Goal: Information Seeking & Learning: Learn about a topic

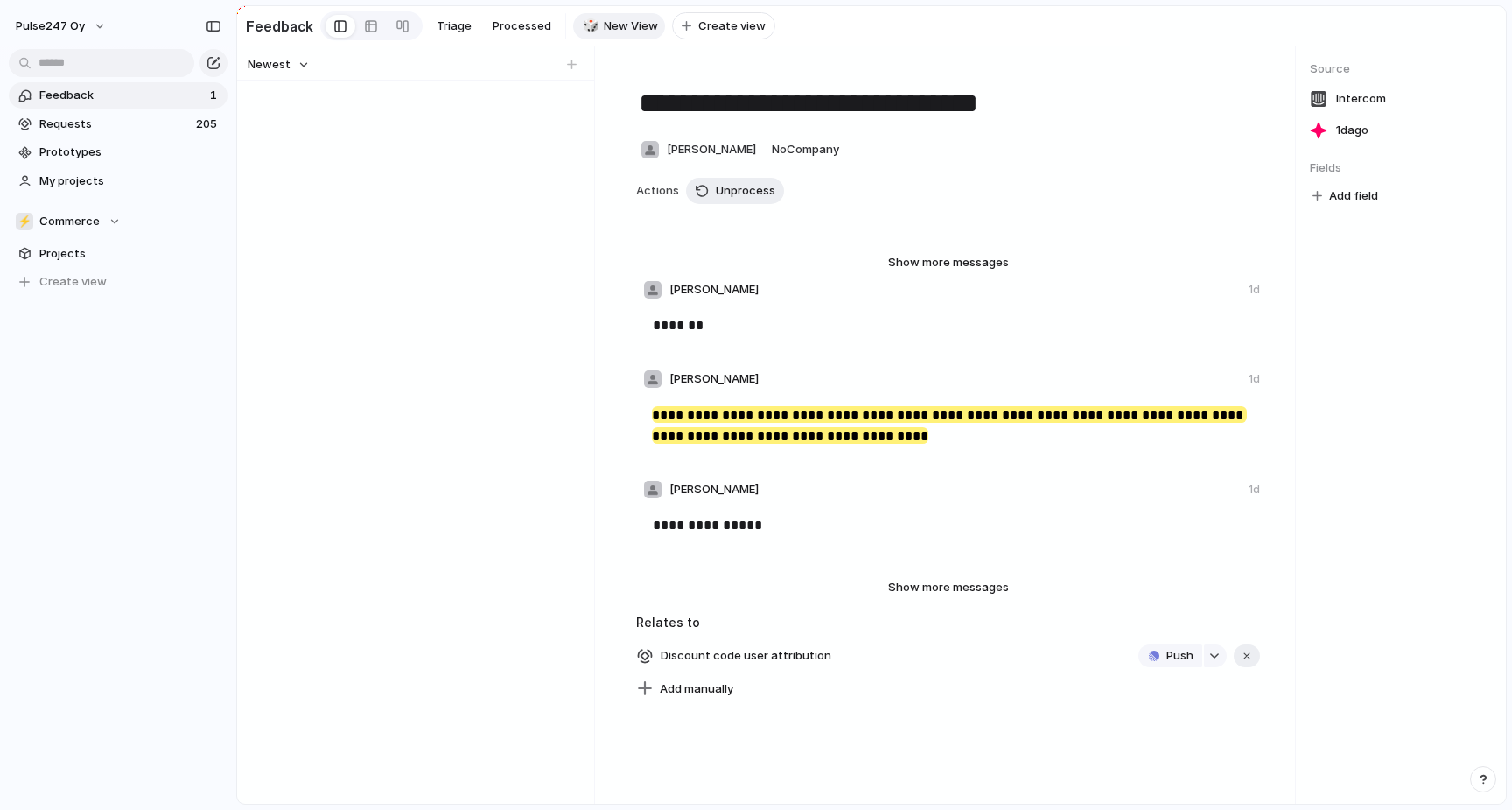
scroll to position [2542, 0]
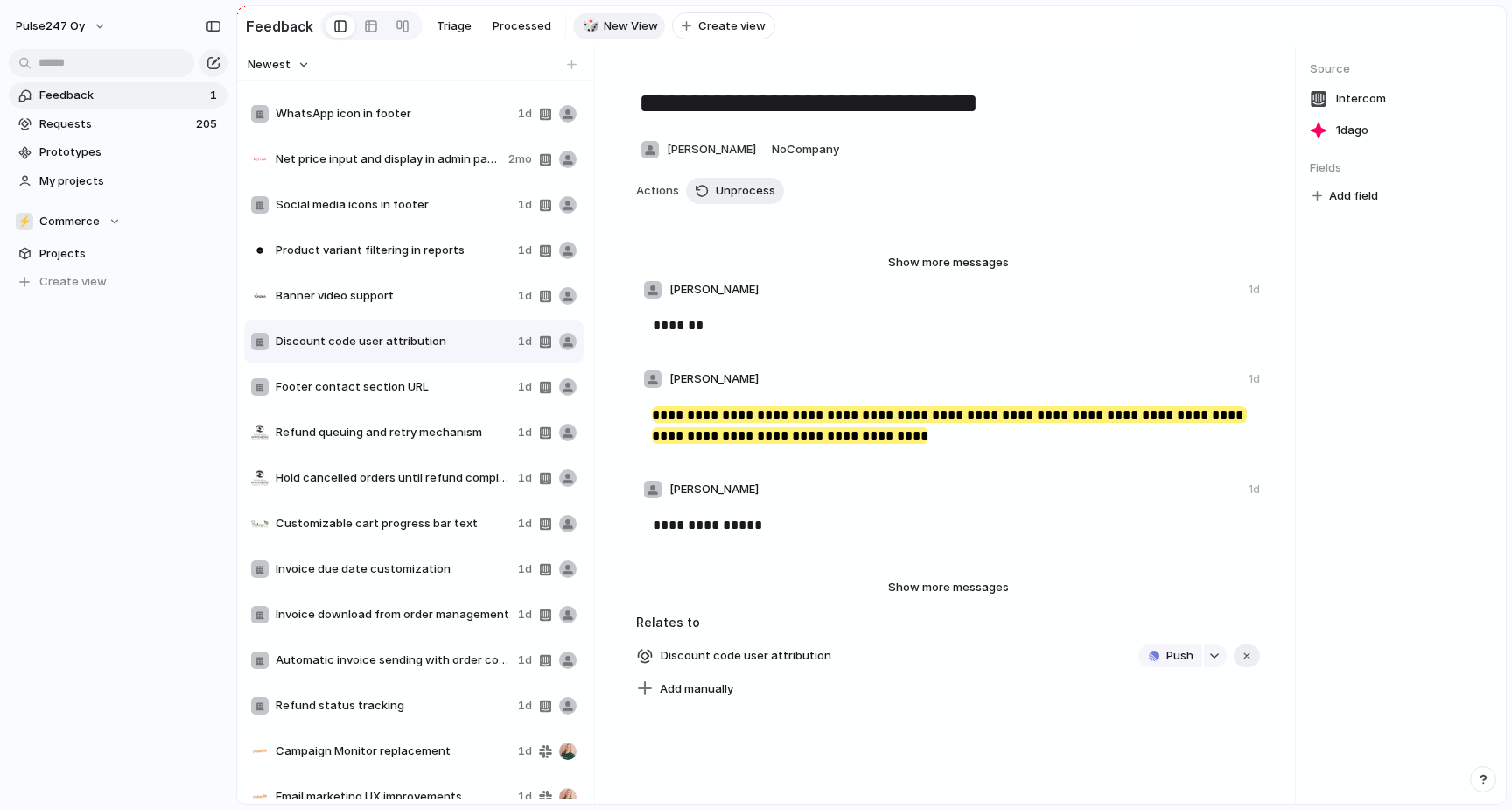
click at [334, 431] on span "Refund queuing and retry mechanism" at bounding box center [393, 432] width 236 height 18
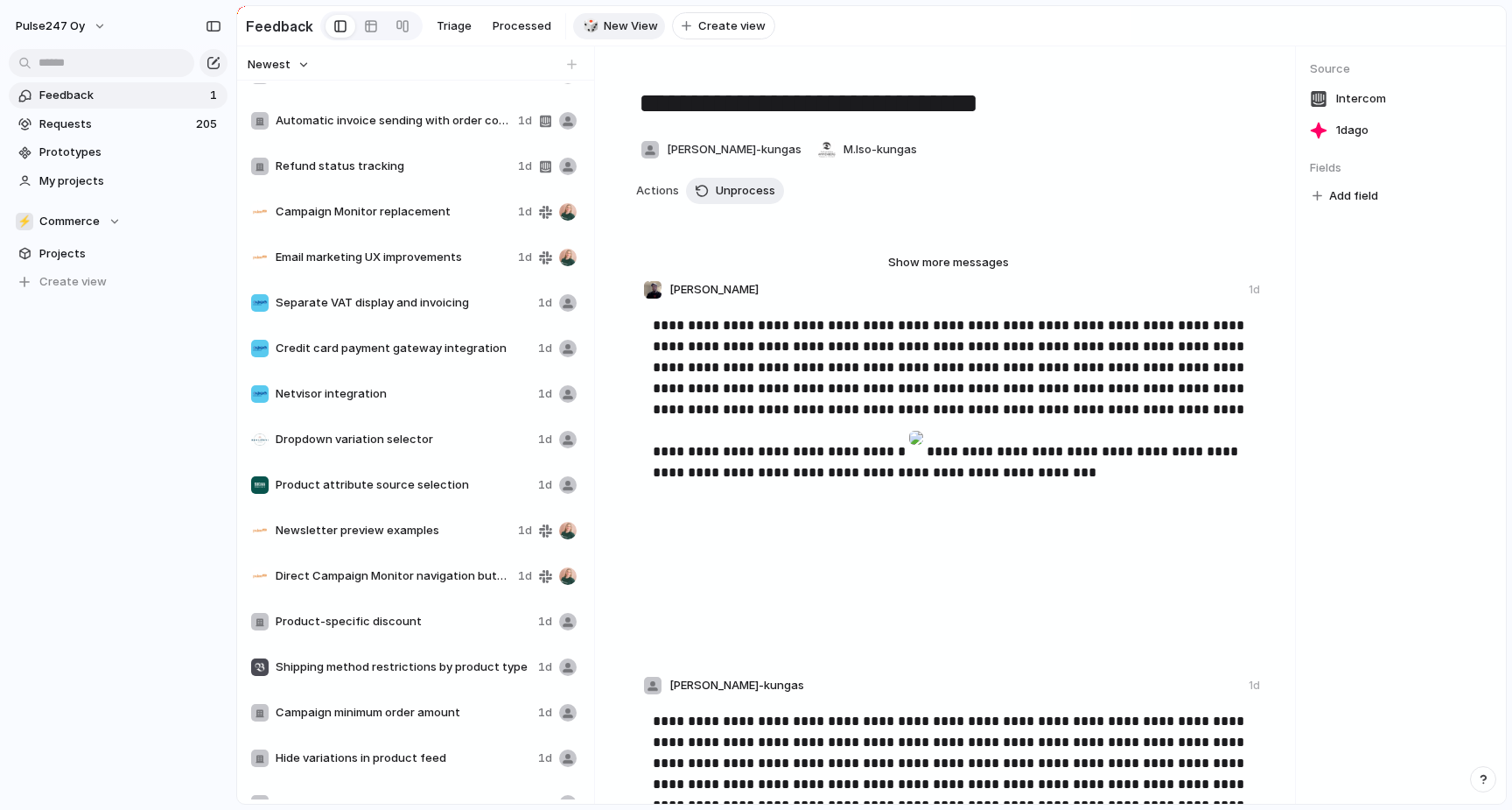
scroll to position [3123, 0]
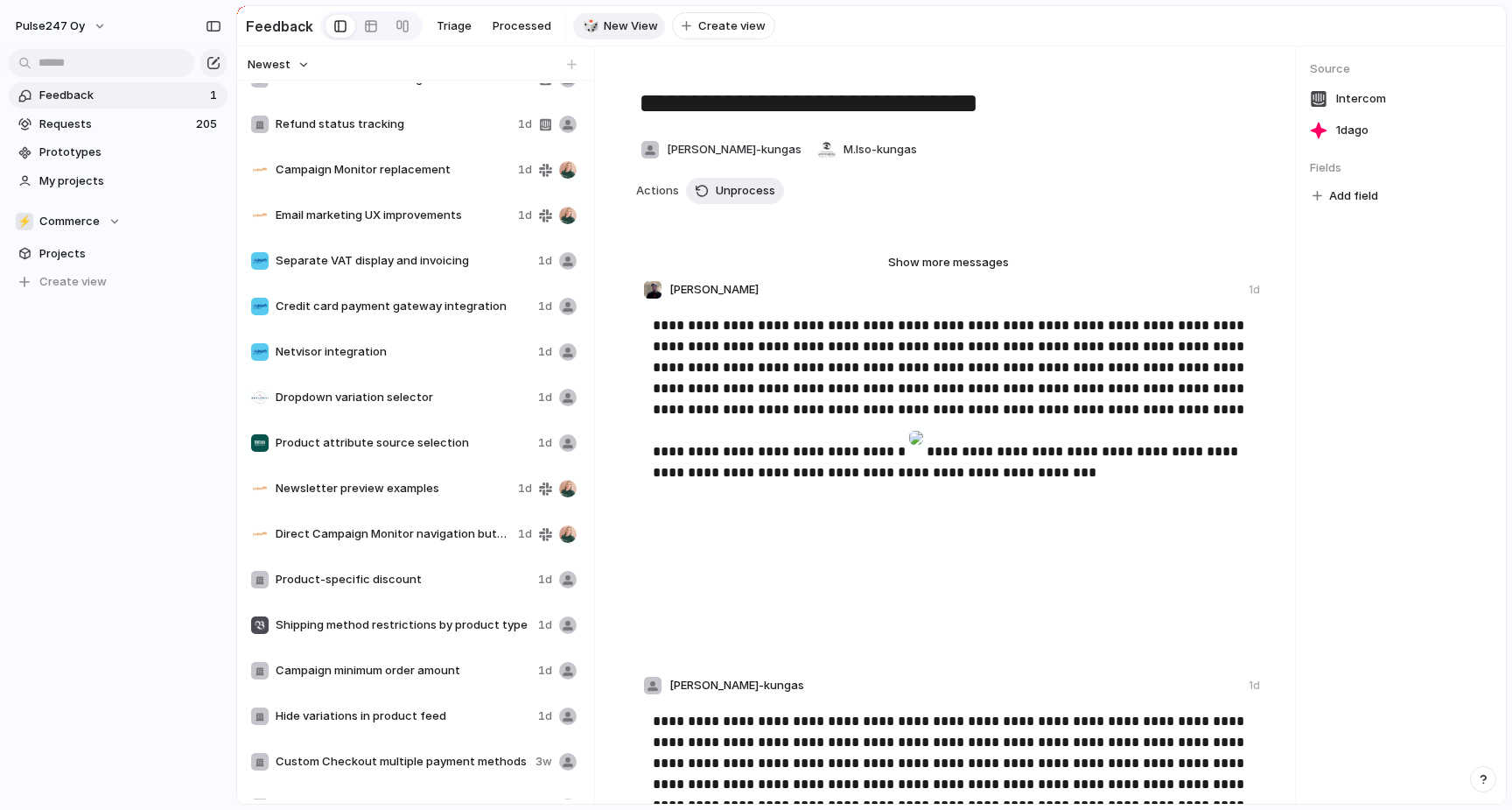
click at [383, 453] on div "Product attribute source selection 1d" at bounding box center [414, 443] width 339 height 42
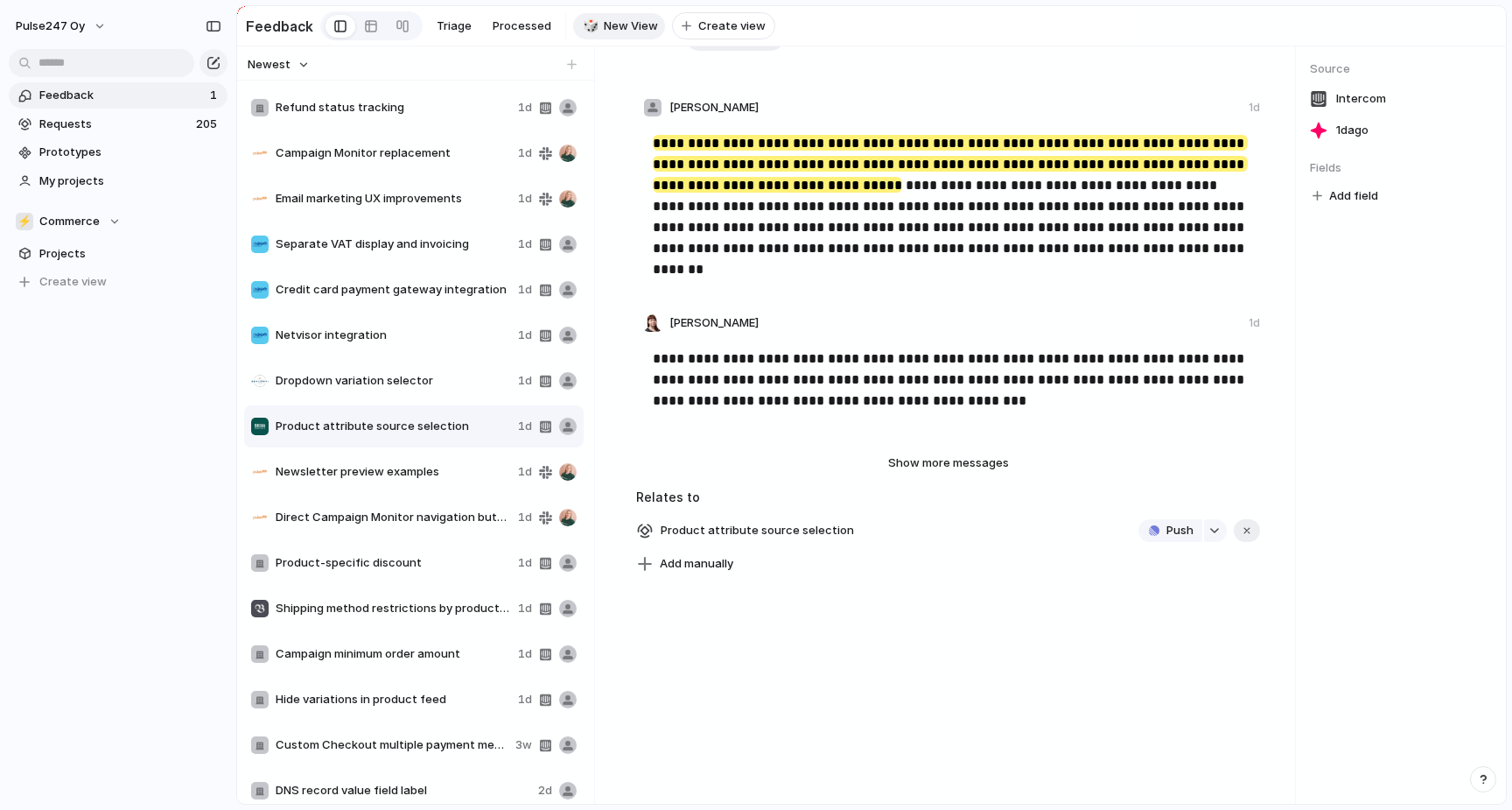
scroll to position [3149, 0]
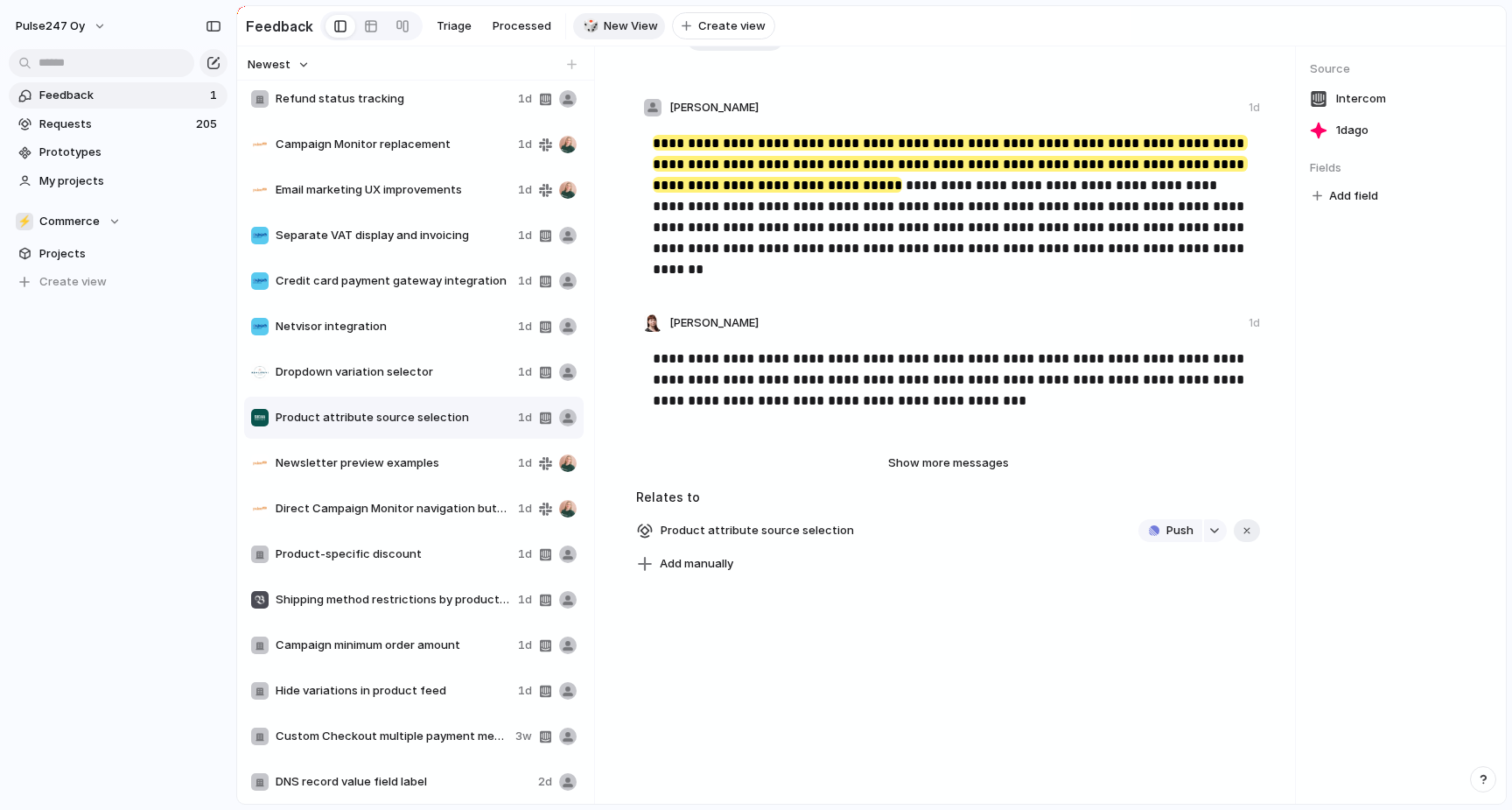
click at [386, 470] on span "Newsletter preview examples" at bounding box center [393, 463] width 236 height 18
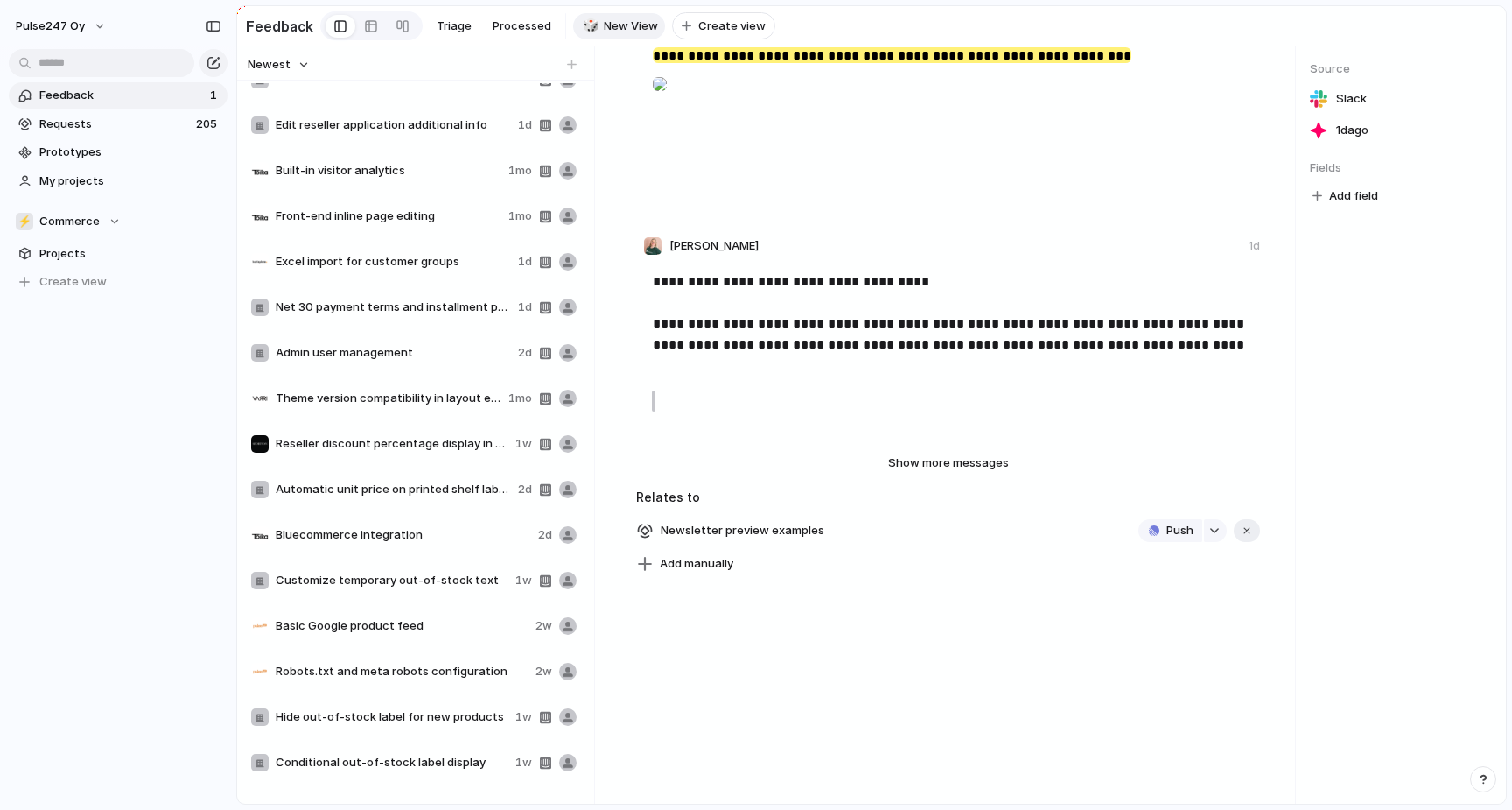
scroll to position [4078, 0]
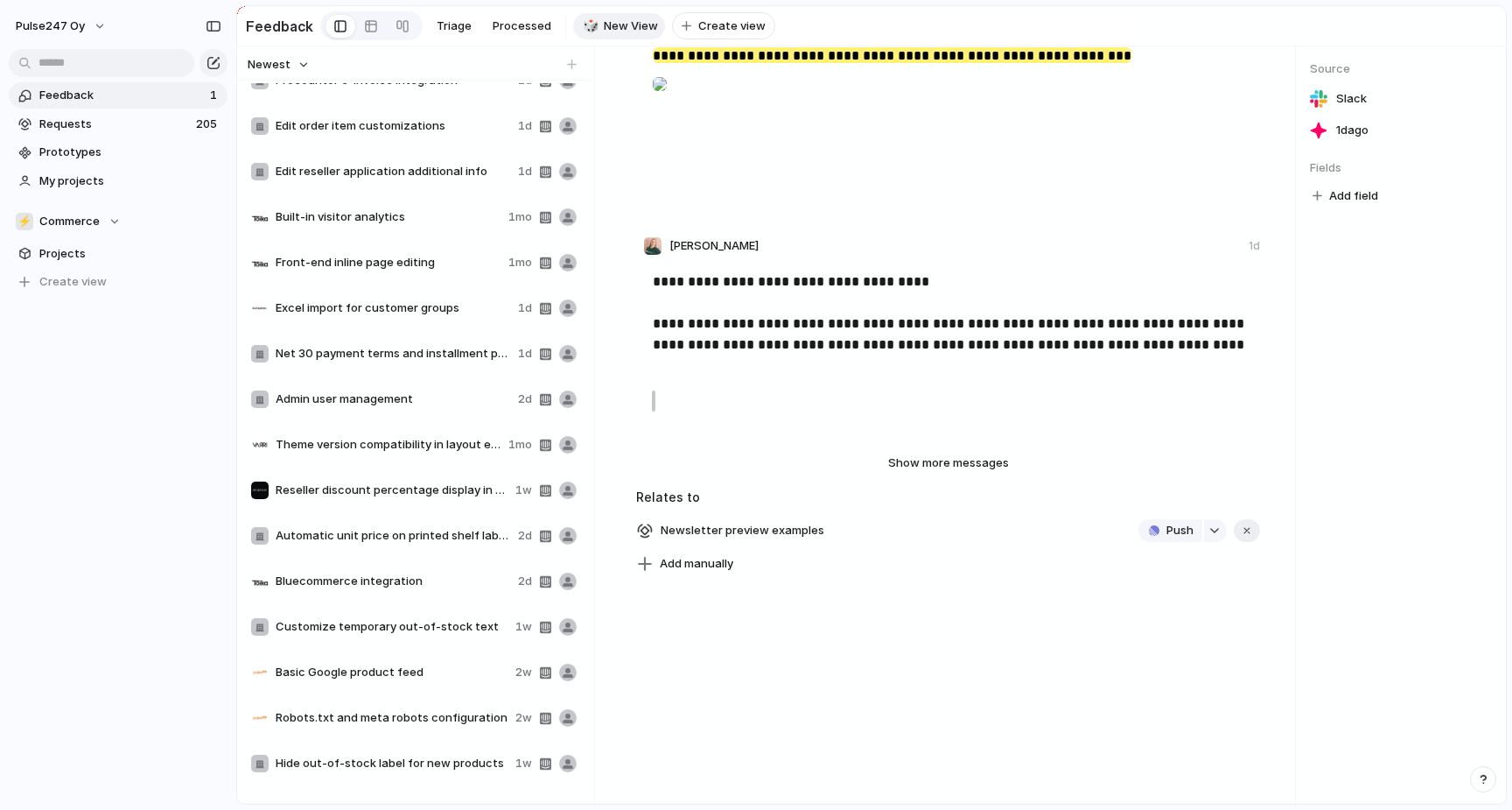
click at [398, 274] on div "Front-end inline page editing 1mo" at bounding box center [414, 262] width 339 height 42
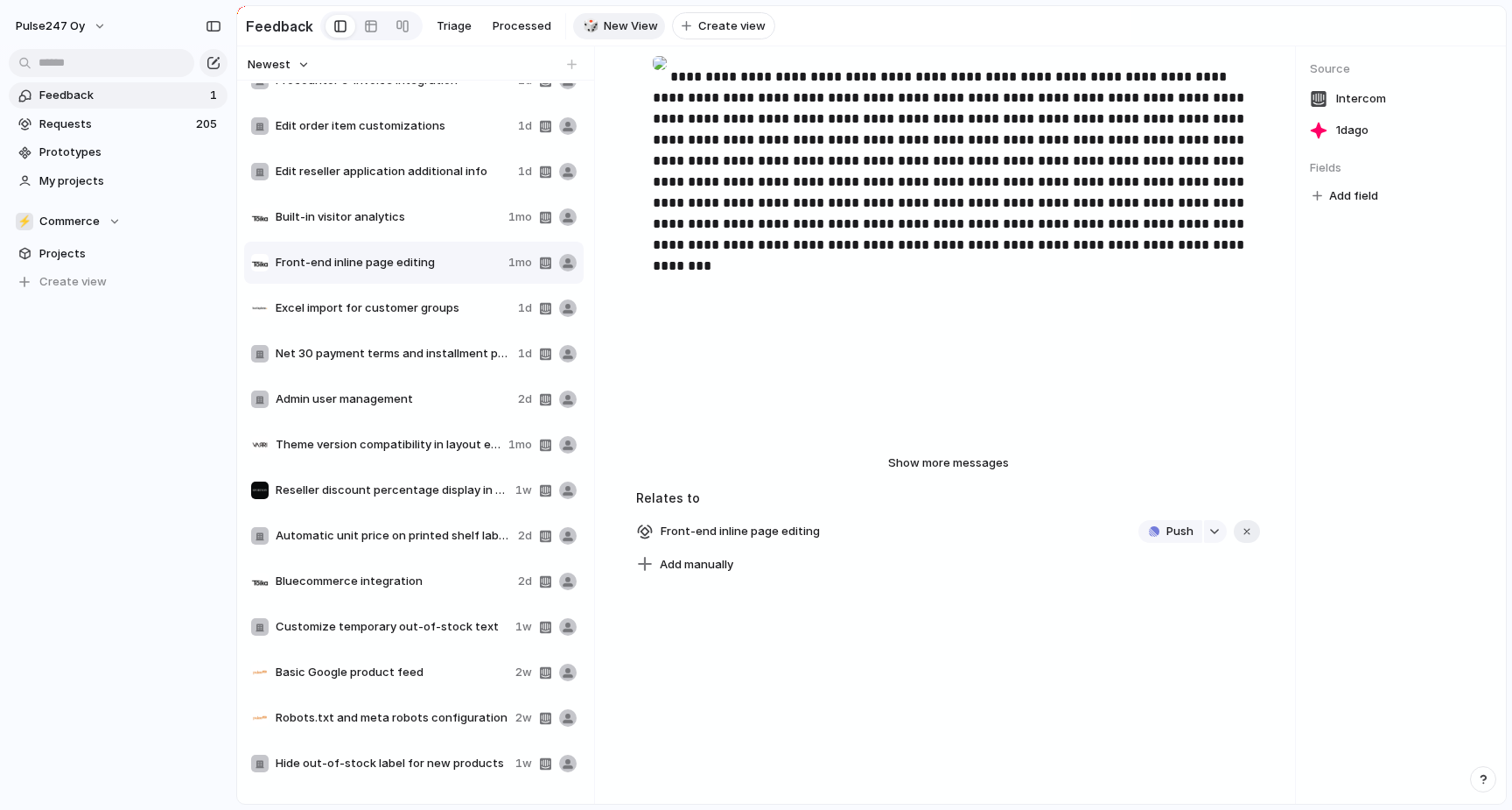
scroll to position [1024, 0]
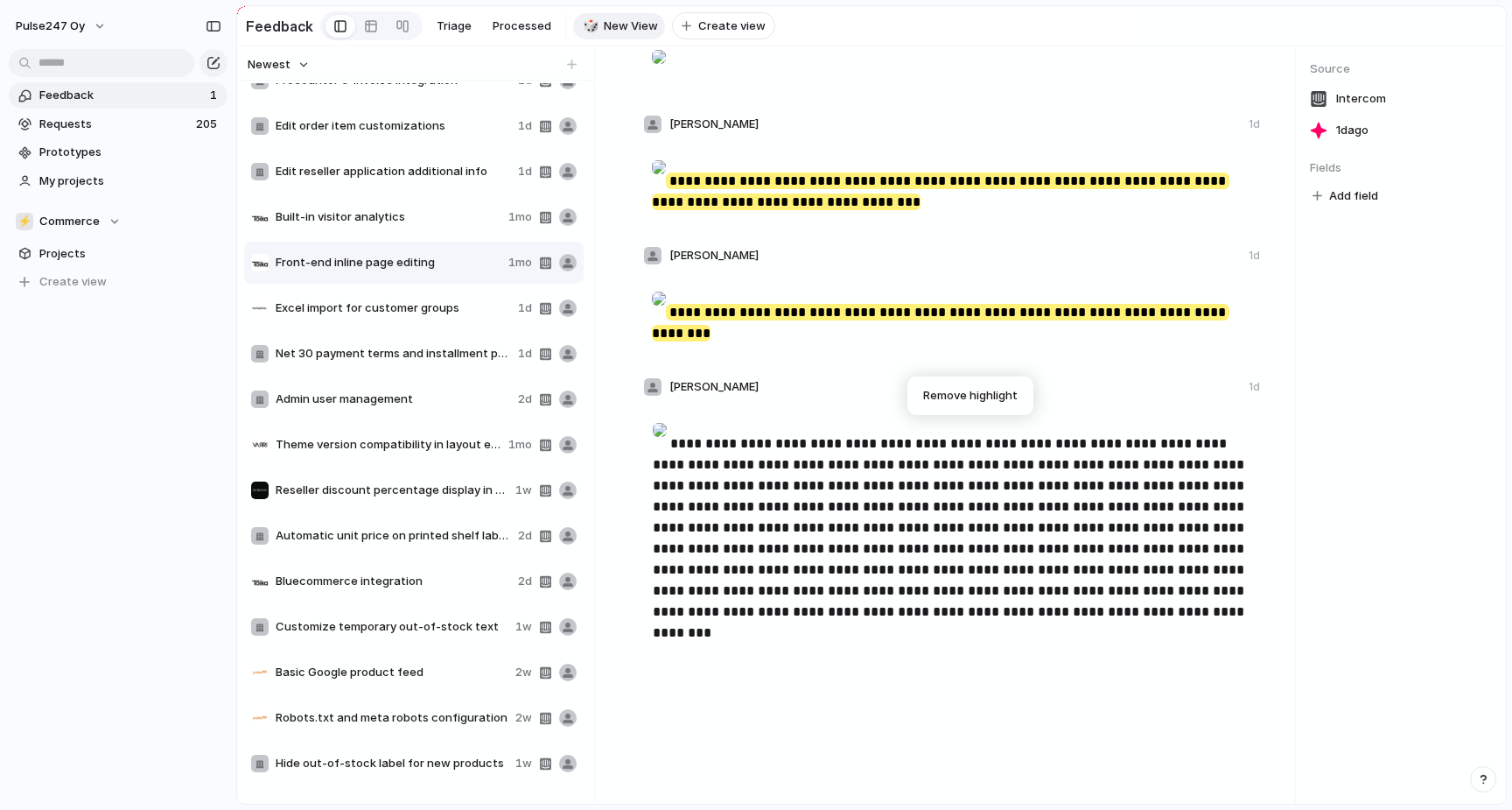
scroll to position [609, 0]
